Goal: Contribute content

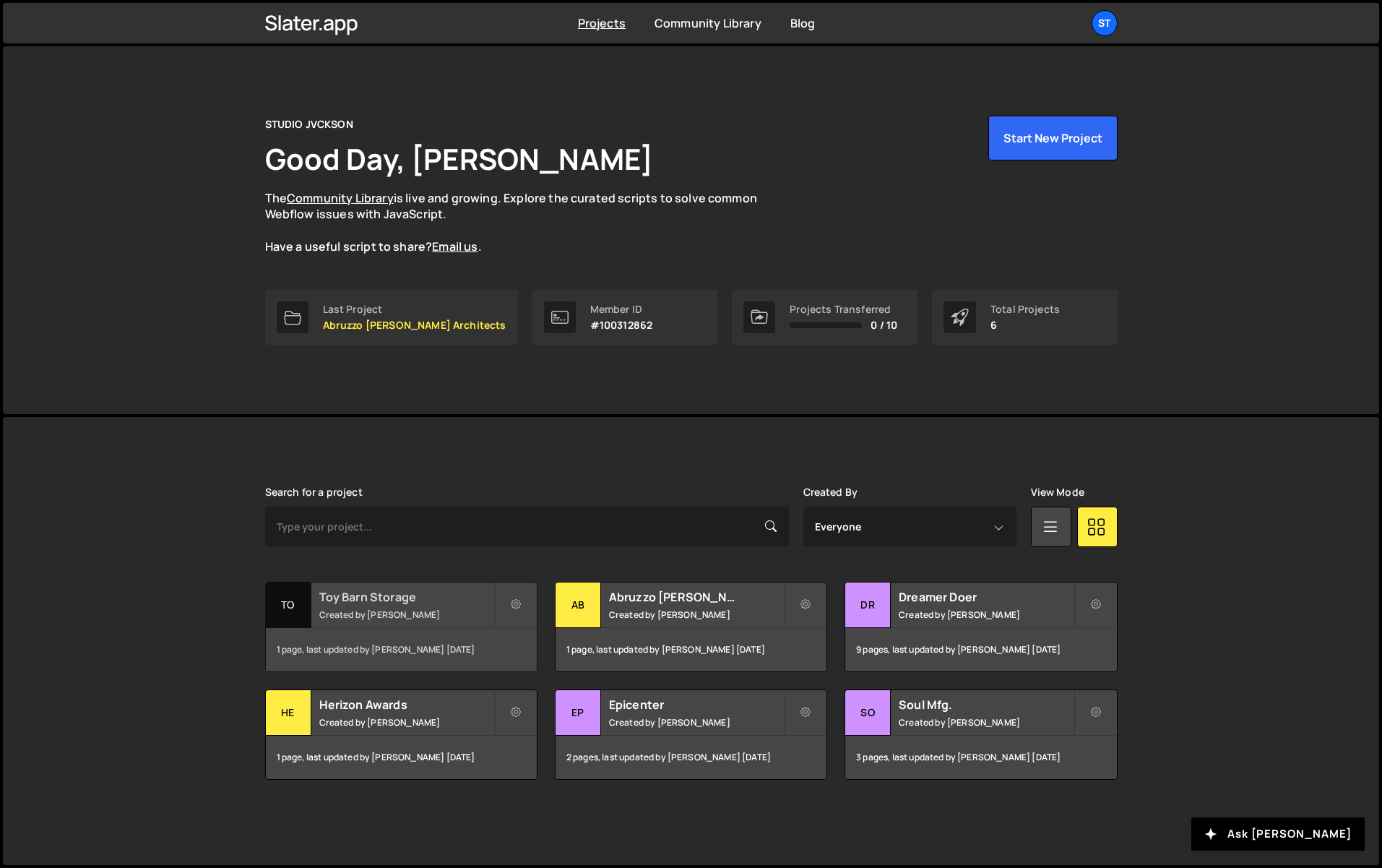
click at [365, 606] on div "Toy Barn Storage Created by [PERSON_NAME]" at bounding box center [402, 605] width 271 height 45
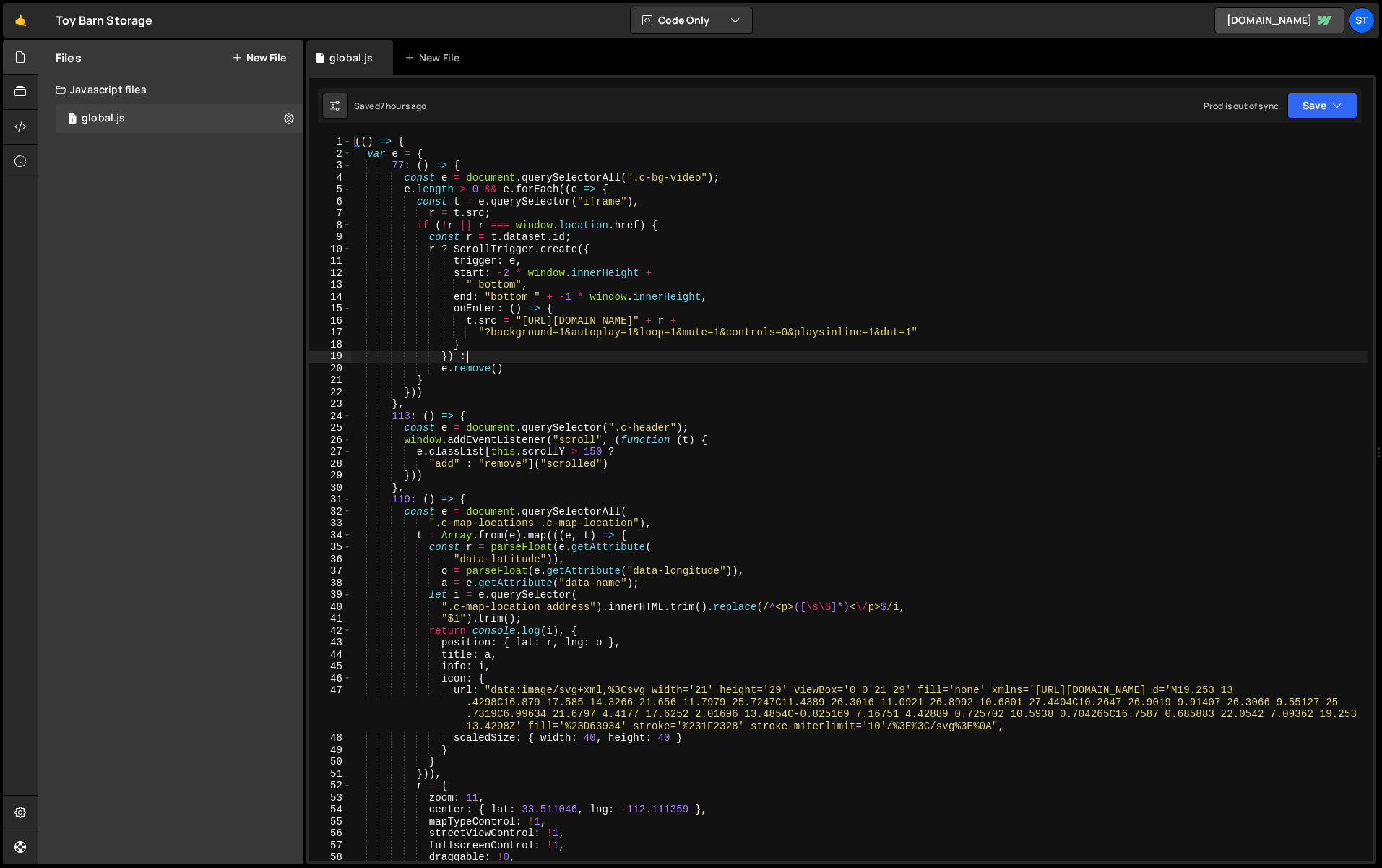
click at [635, 358] on div "(( ) => { var e = { 77 : ( ) => { const e = document . querySelectorAll ( ".c-b…" at bounding box center [859, 510] width 1016 height 749
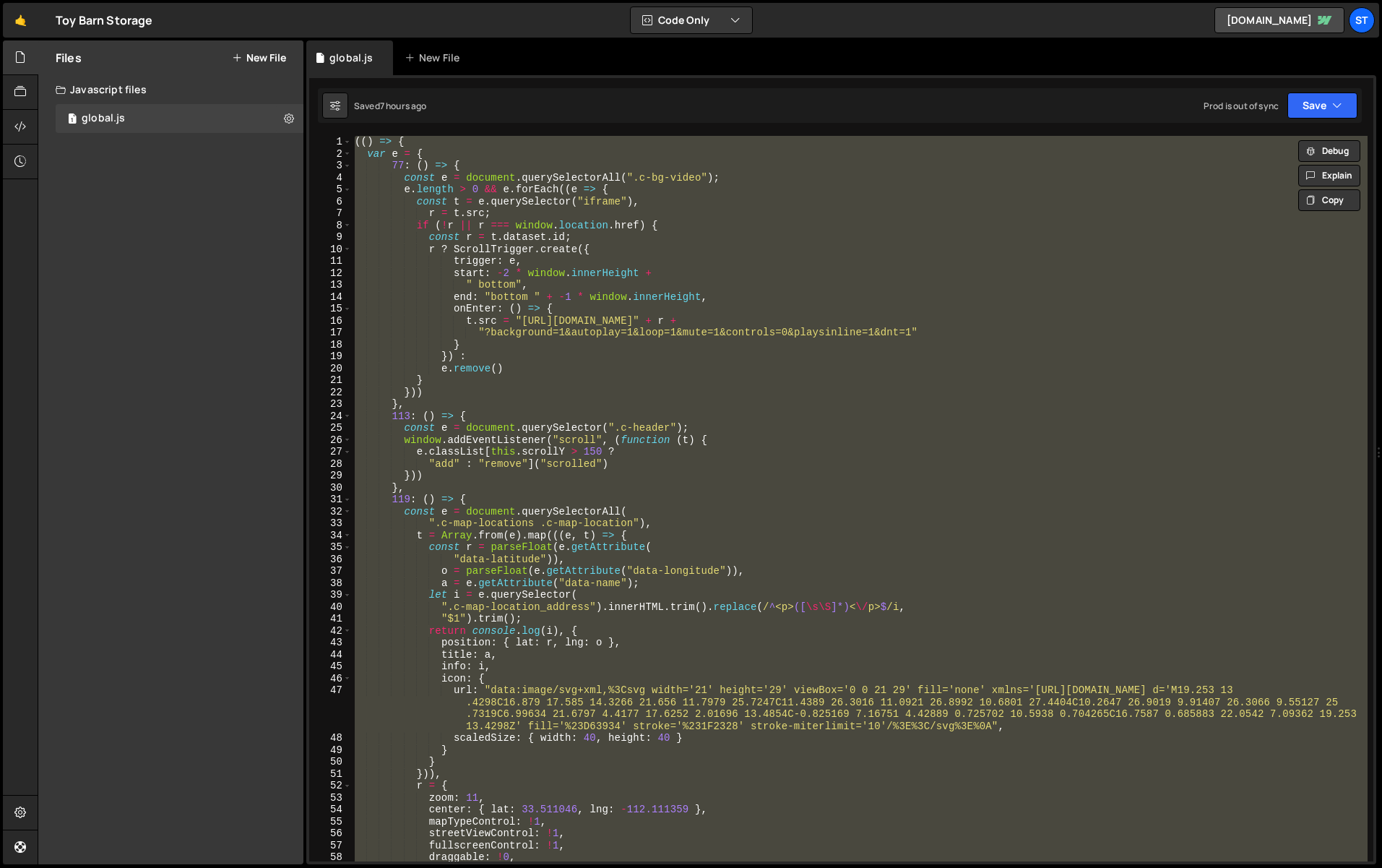
paste textarea
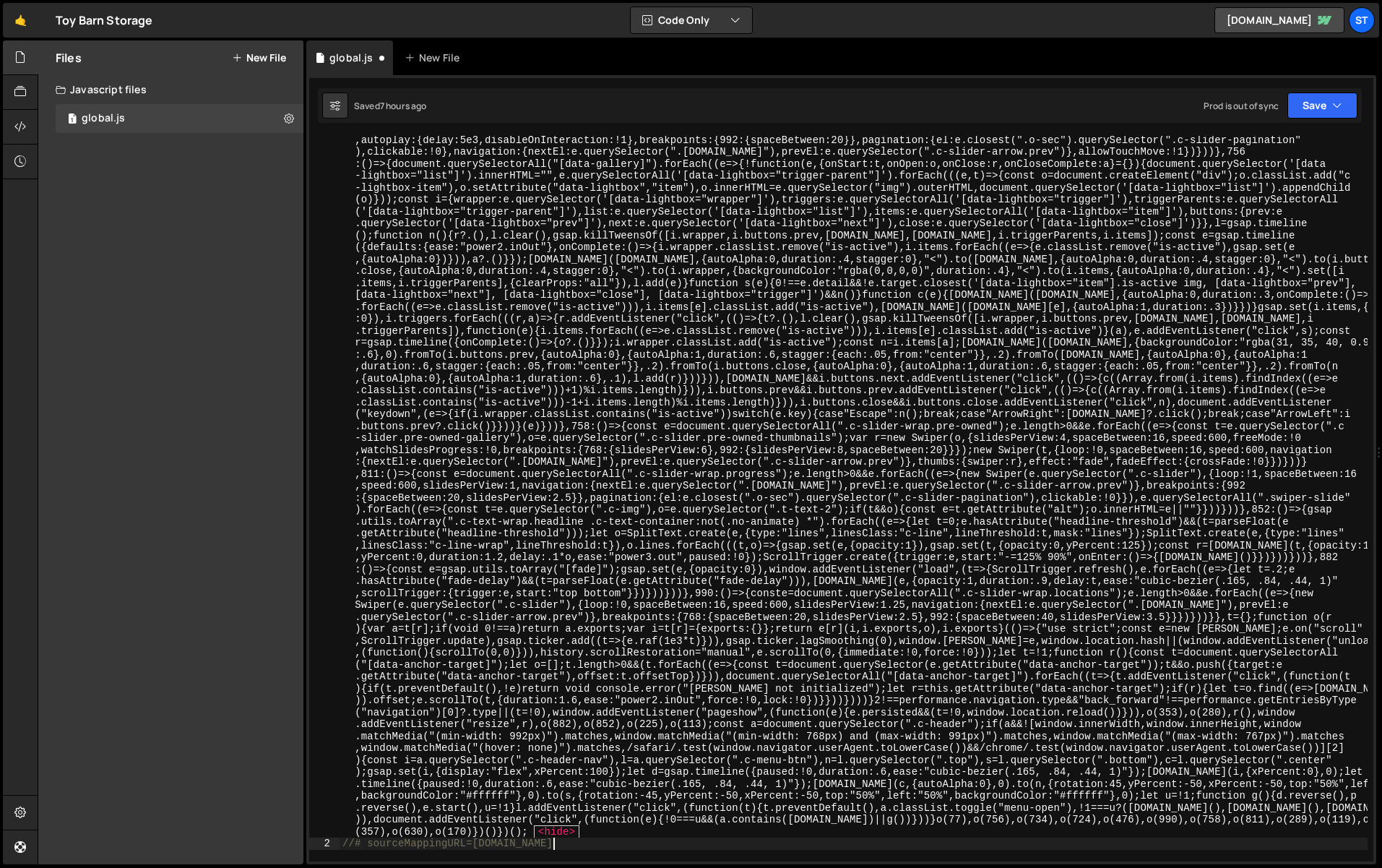
scroll to position [562, 0]
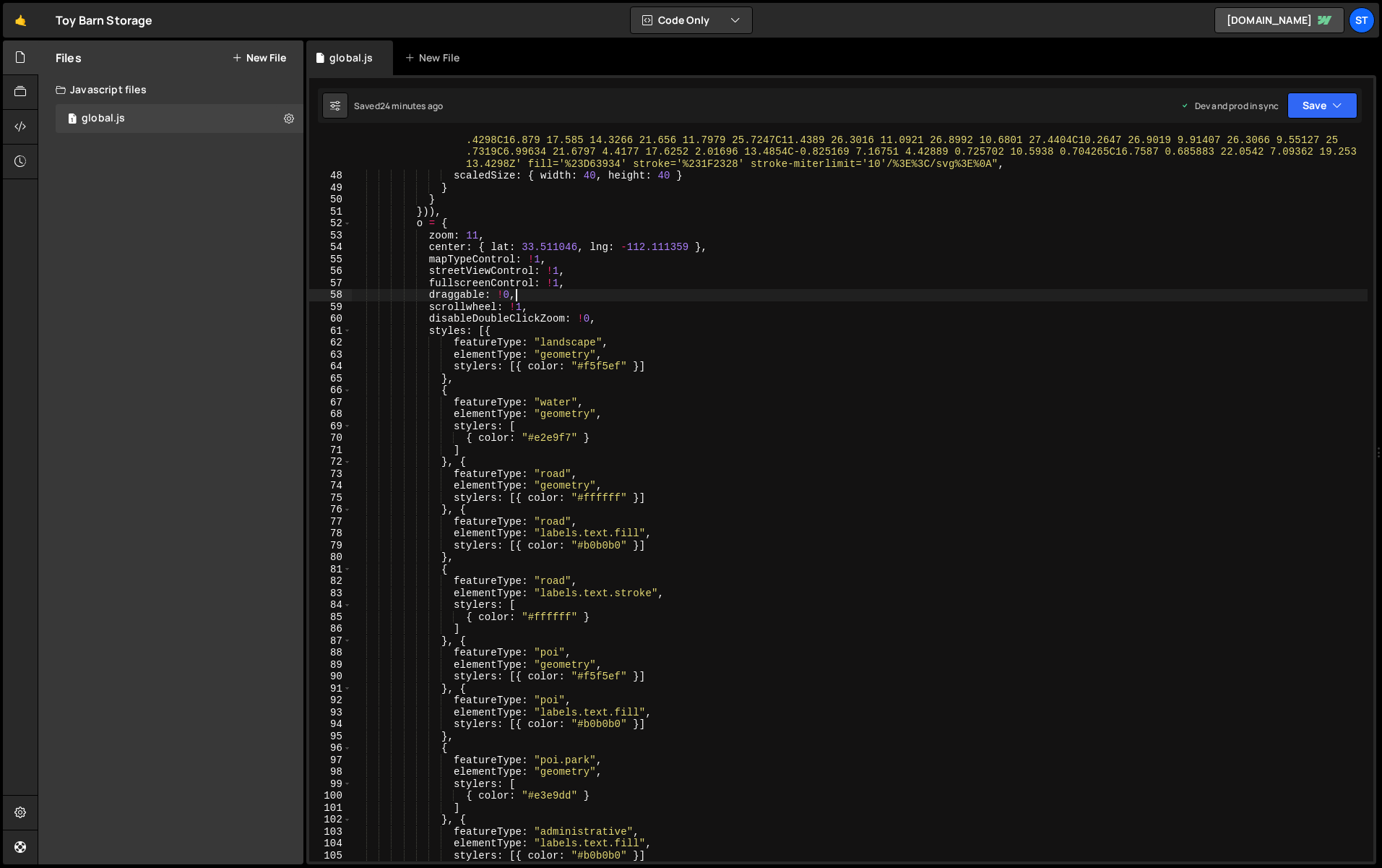
click at [545, 296] on div "url : "data:image/svg+xml,%3Csvg width='21' height='29' viewBox='0 0 21 29' fil…" at bounding box center [859, 515] width 1016 height 785
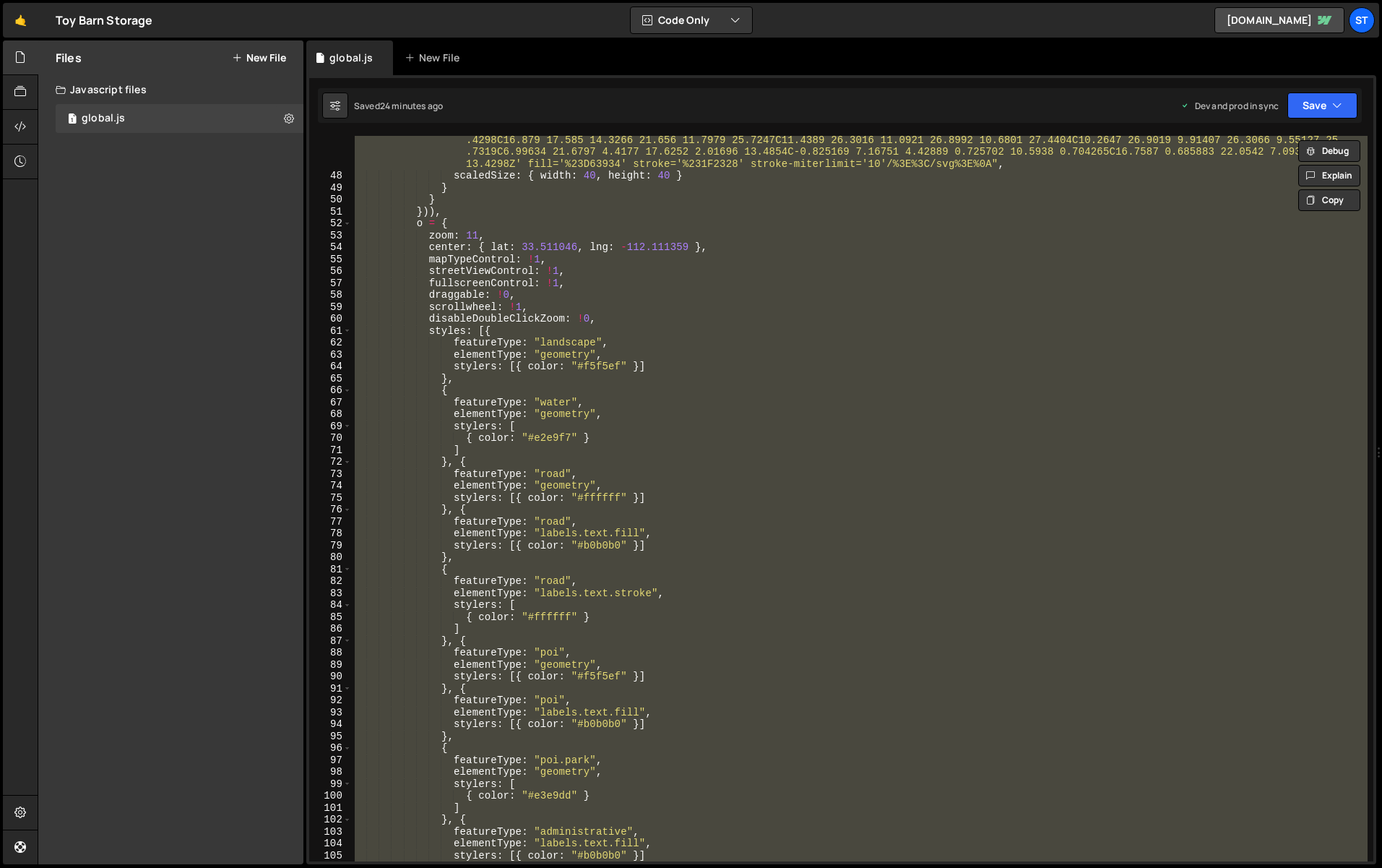
paste textarea
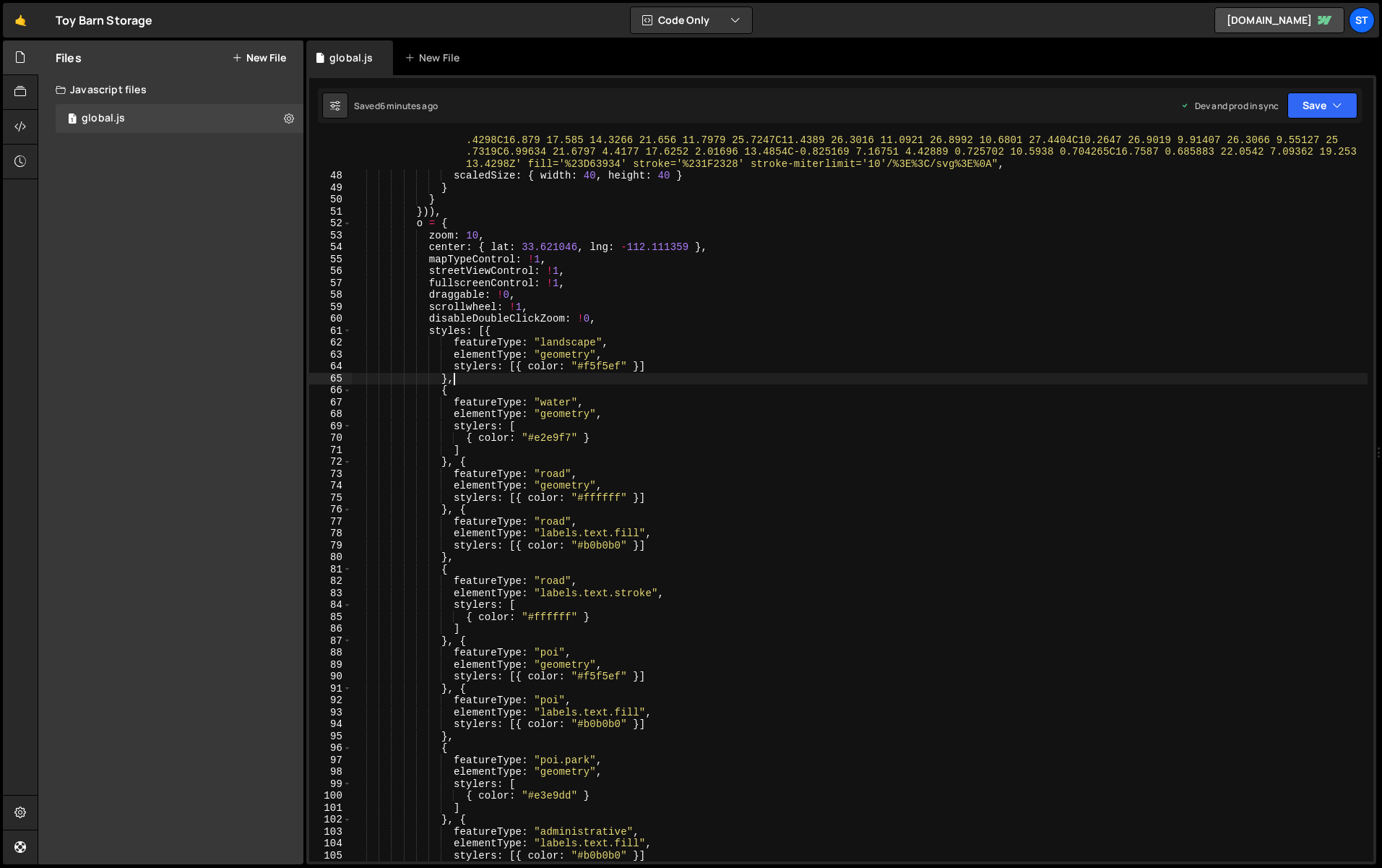
click at [695, 382] on div "url : "data:image/svg+xml,%3Csvg width='21' height='29' viewBox='0 0 21 29' fil…" at bounding box center [859, 515] width 1016 height 785
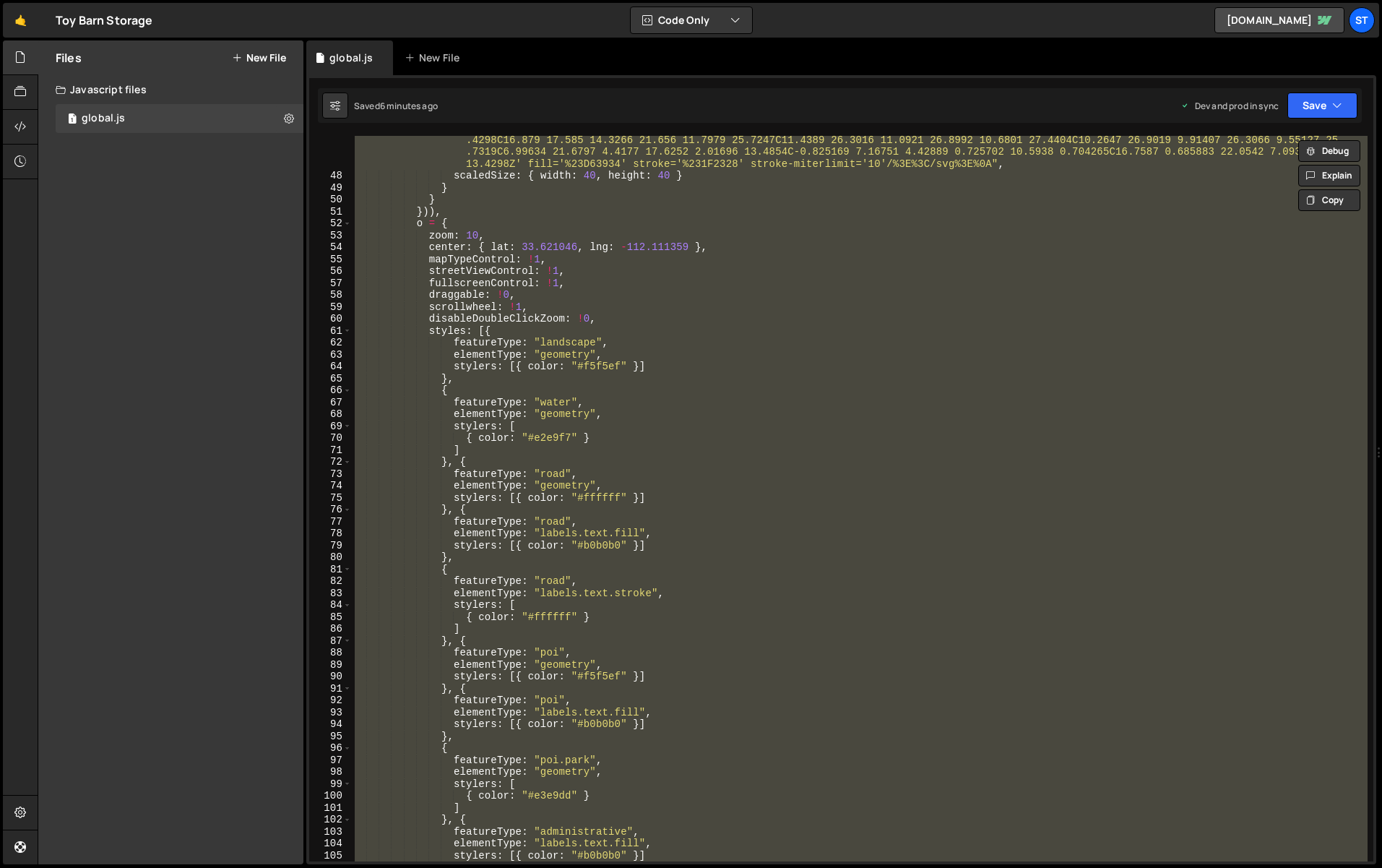
paste textarea
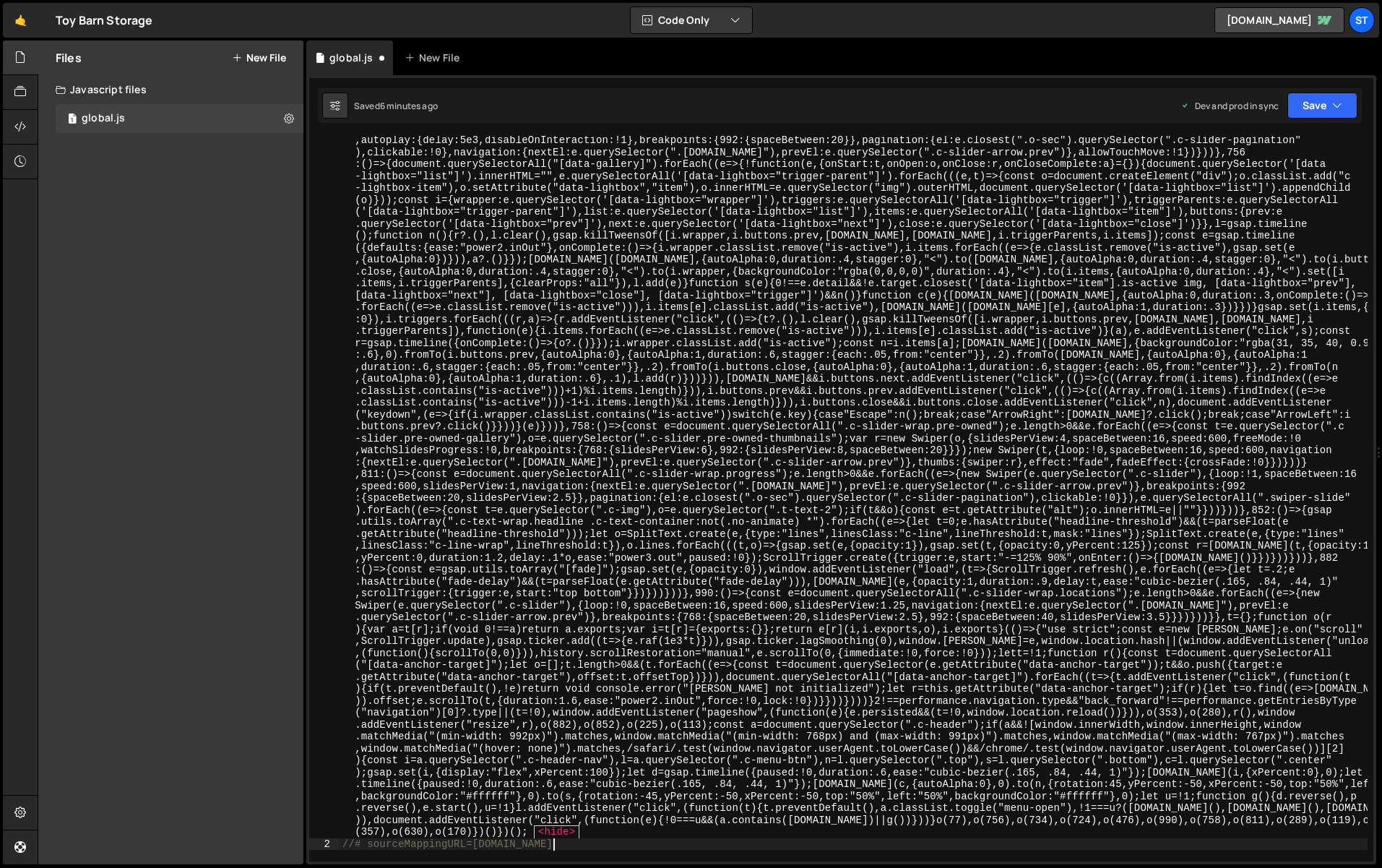
type textarea "var e = {"
